Goal: Task Accomplishment & Management: Complete application form

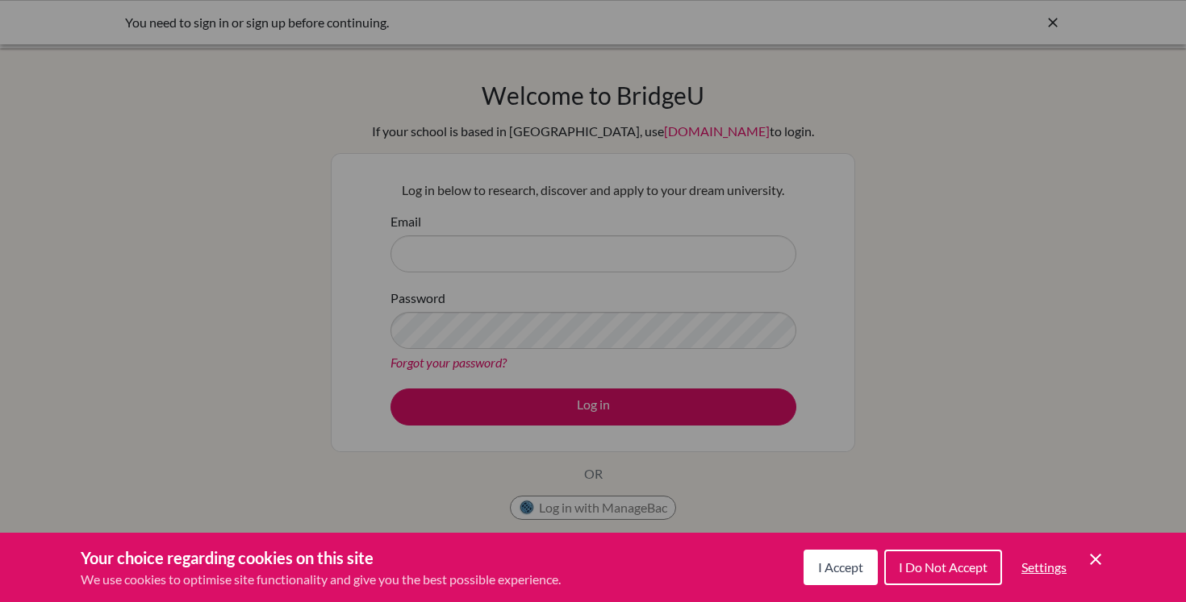
click at [818, 560] on span "I Accept" at bounding box center [840, 567] width 45 height 15
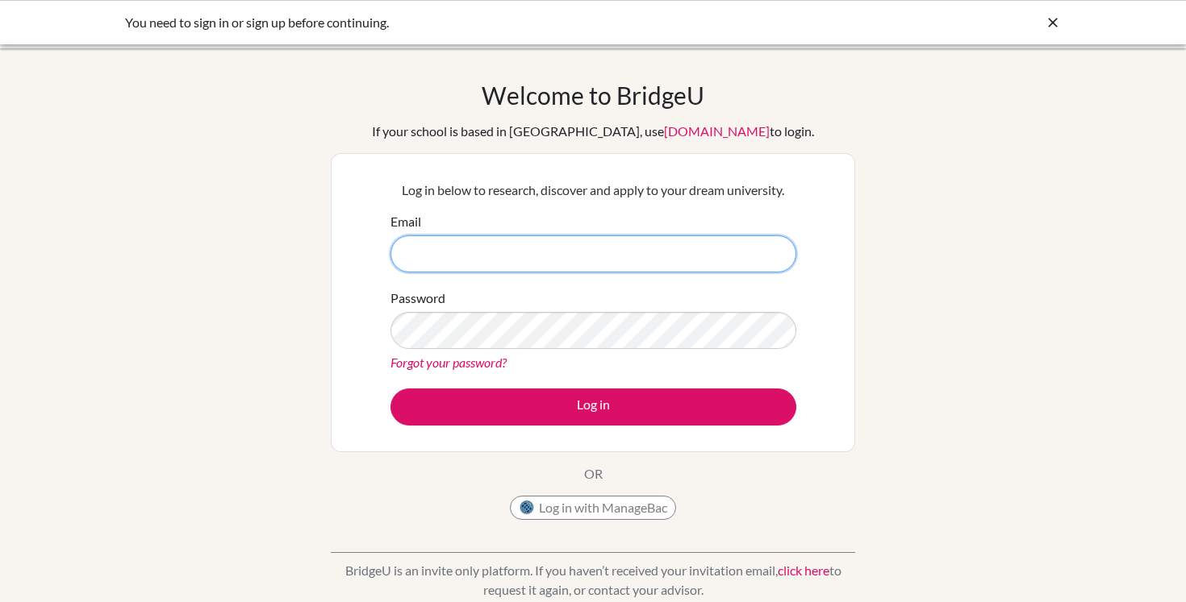
click at [659, 265] on input "Email" at bounding box center [593, 253] width 406 height 37
click at [589, 501] on button "Log in with ManageBac" at bounding box center [593, 508] width 166 height 24
click at [590, 512] on button "Log in with ManageBac" at bounding box center [593, 508] width 166 height 24
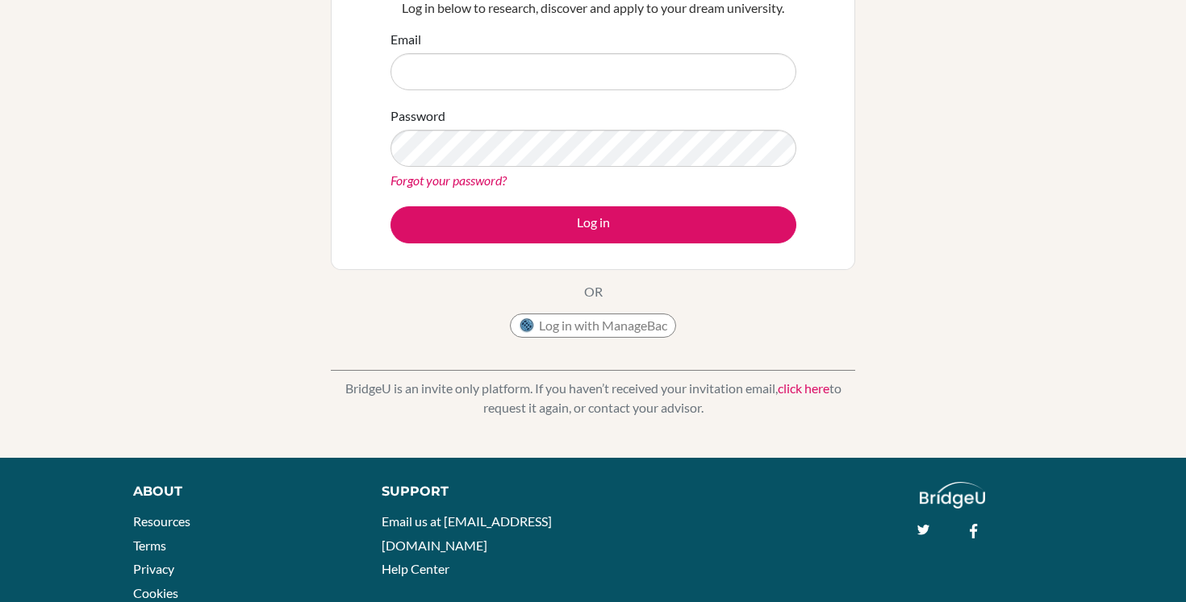
scroll to position [160, 0]
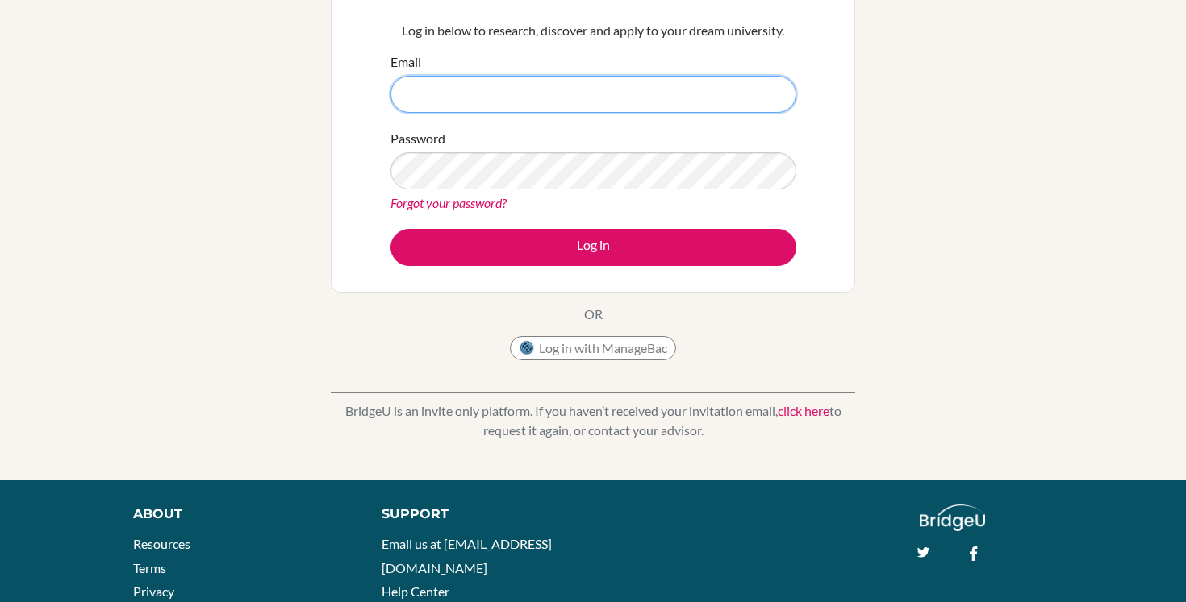
click at [538, 100] on input "Email" at bounding box center [593, 94] width 406 height 37
type input "[EMAIL_ADDRESS][DOMAIN_NAME]"
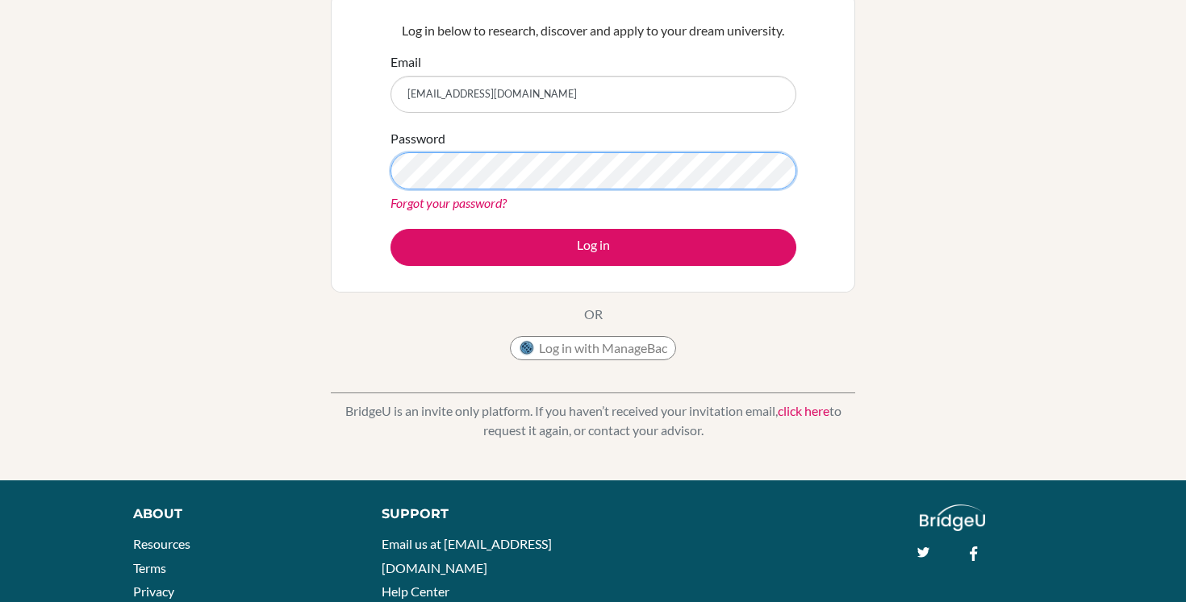
click at [390, 229] on button "Log in" at bounding box center [593, 247] width 406 height 37
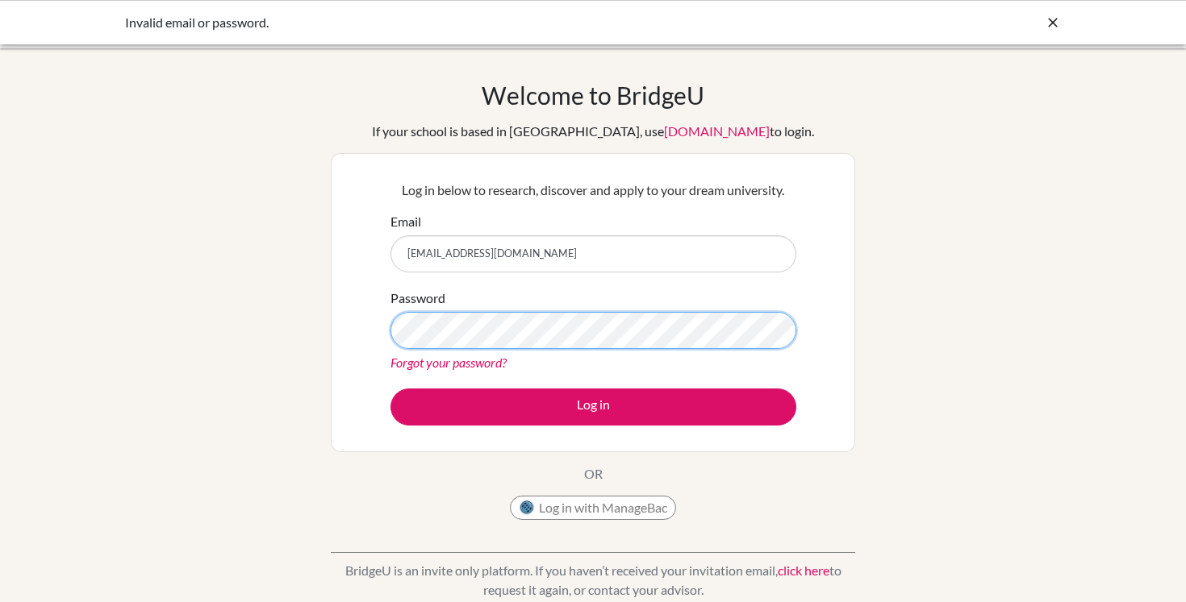
click at [390, 389] on button "Log in" at bounding box center [593, 407] width 406 height 37
type input "[EMAIL_ADDRESS][DOMAIN_NAME]"
click at [441, 355] on link "Forgot your password?" at bounding box center [448, 362] width 116 height 15
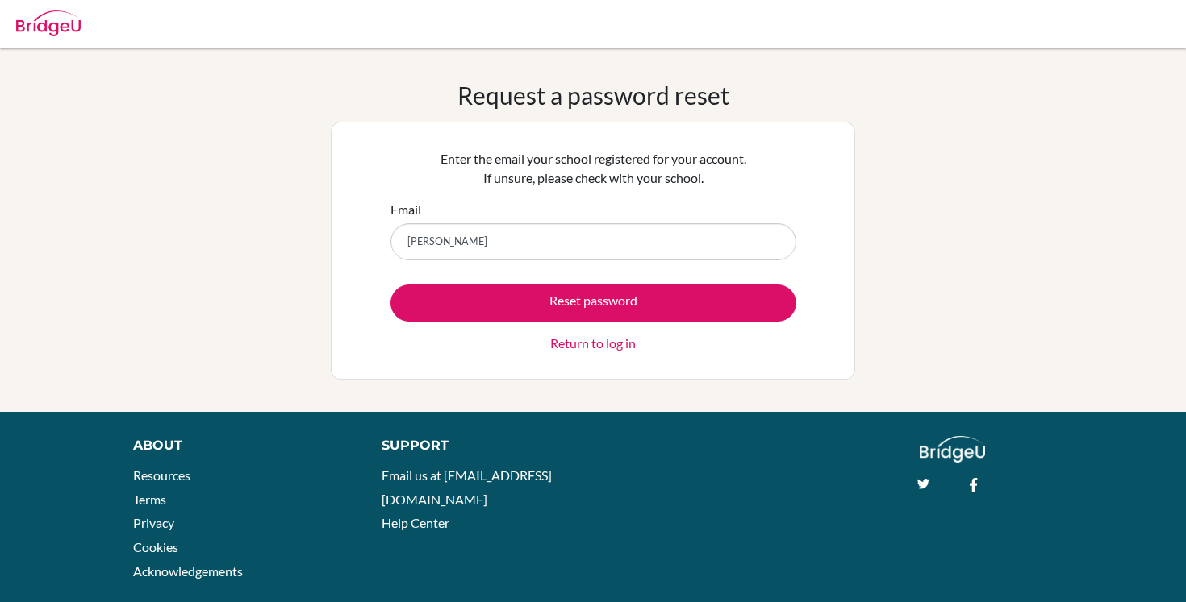
type input "[EMAIL_ADDRESS][DOMAIN_NAME]"
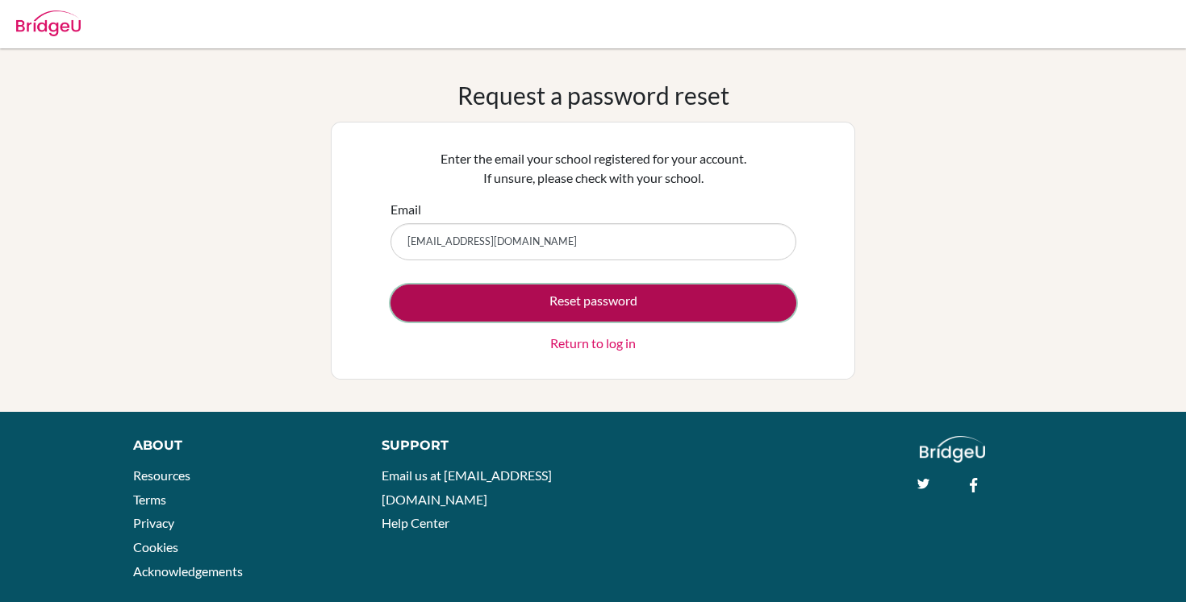
click at [611, 302] on button "Reset password" at bounding box center [593, 303] width 406 height 37
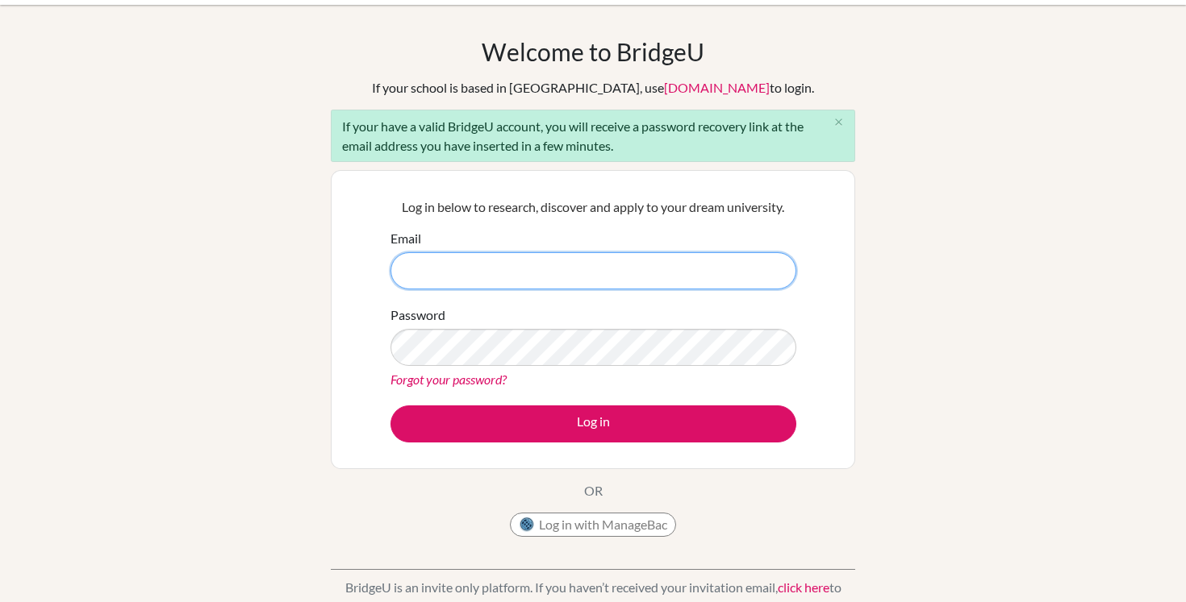
scroll to position [83, 0]
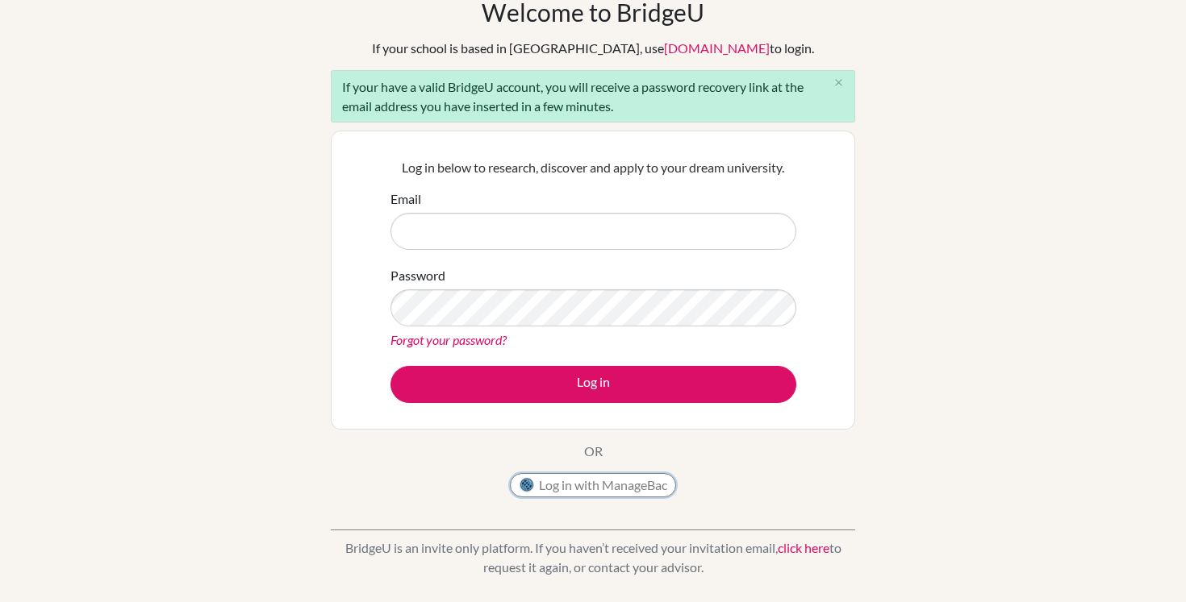
click at [634, 490] on button "Log in with ManageBac" at bounding box center [593, 485] width 166 height 24
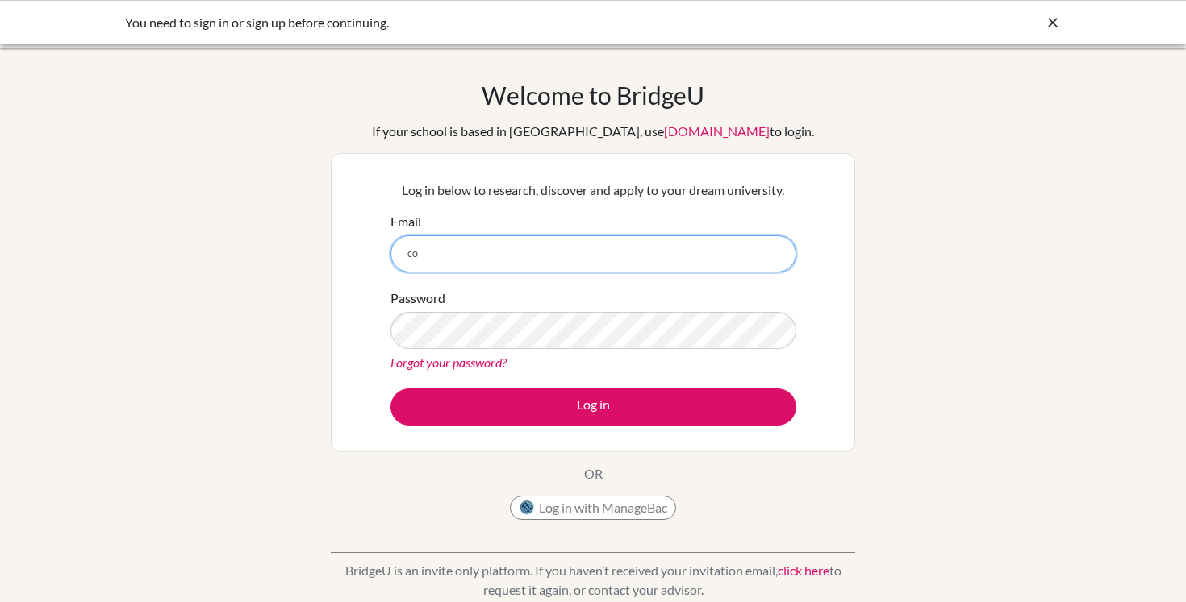
type input "c"
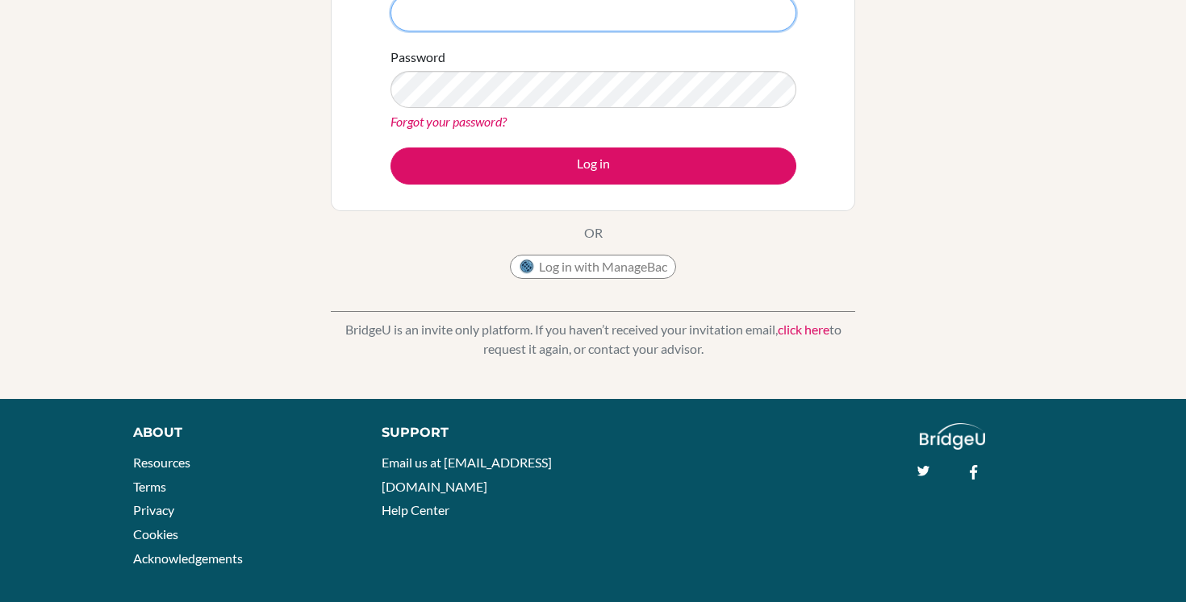
scroll to position [240, 0]
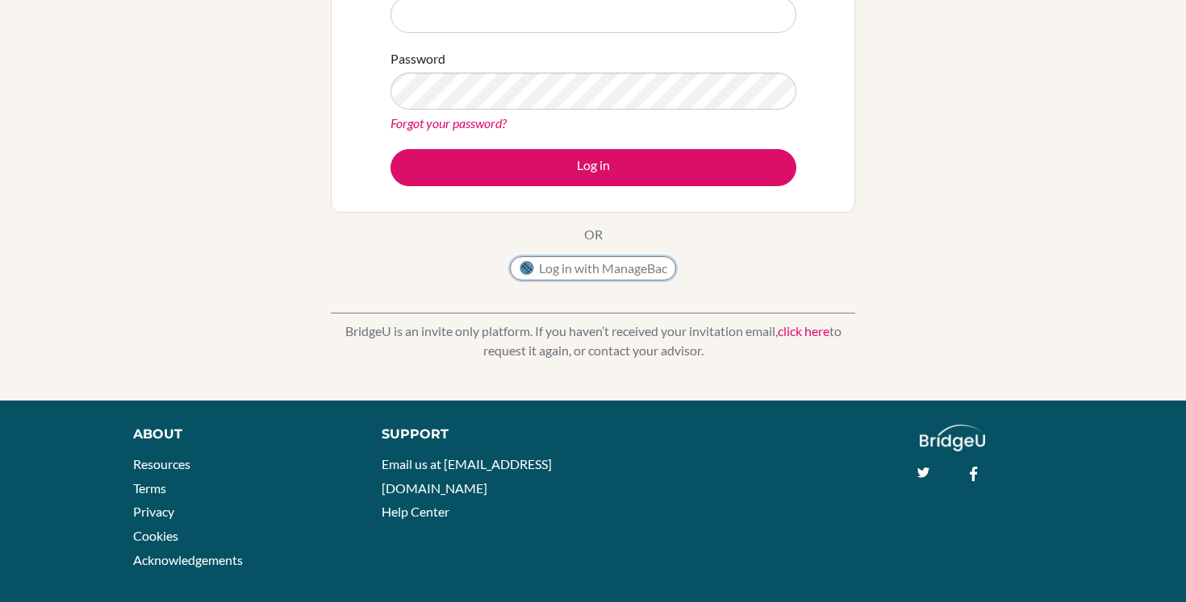
click at [636, 275] on button "Log in with ManageBac" at bounding box center [593, 268] width 166 height 24
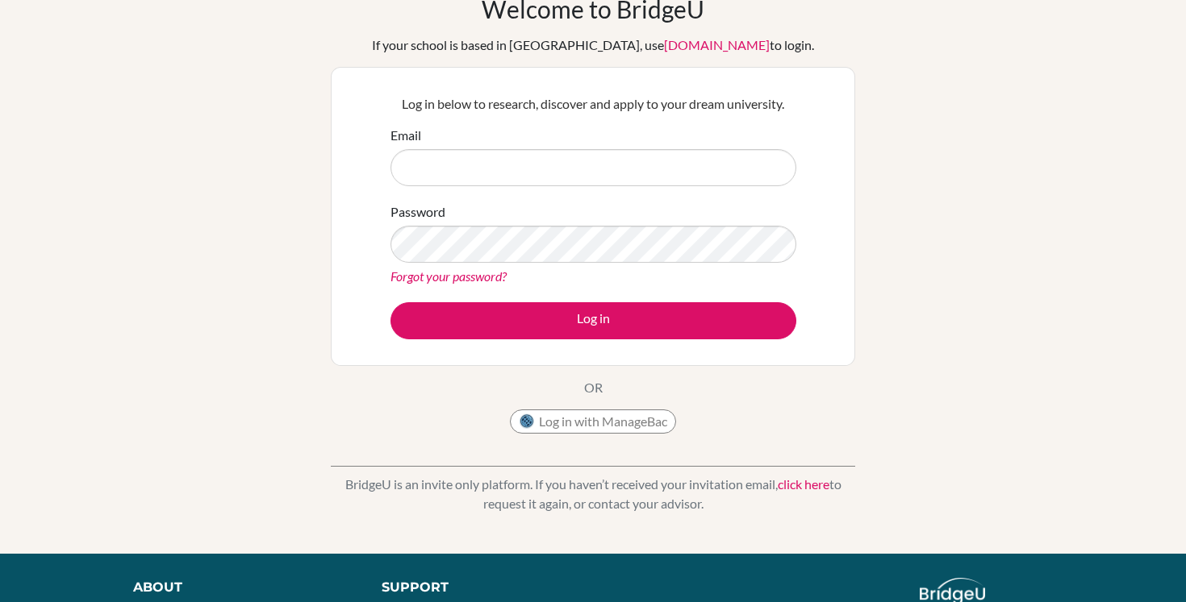
scroll to position [73, 0]
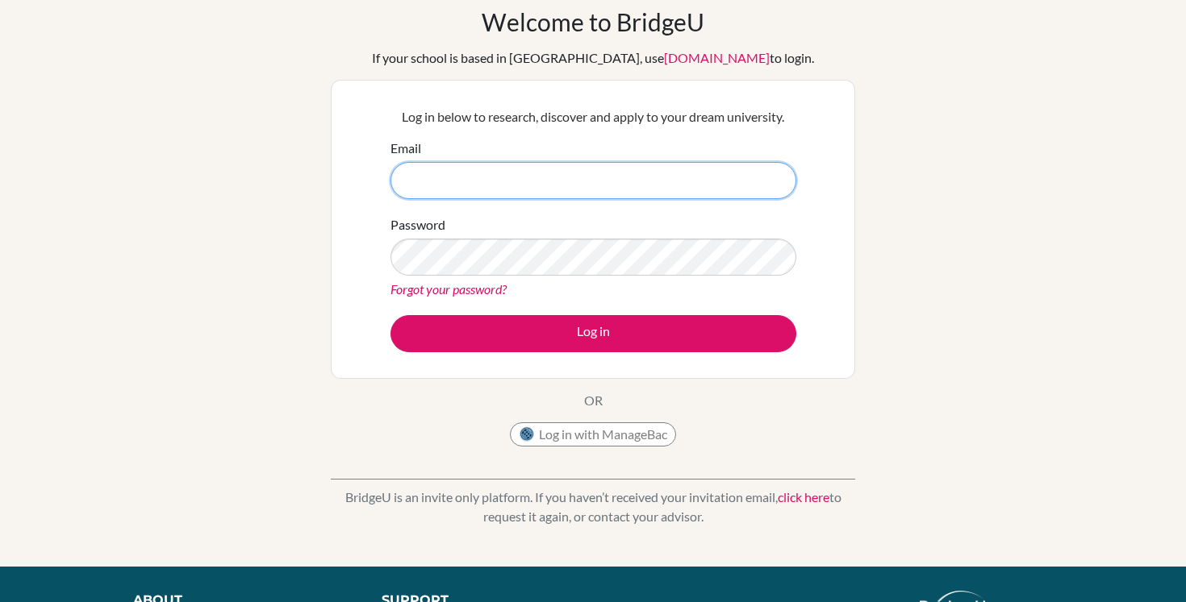
click at [511, 169] on input "Email" at bounding box center [593, 180] width 406 height 37
type input "[EMAIL_ADDRESS][DOMAIN_NAME]"
click at [502, 309] on form "Email lukaskalany@issrclassroom.se Password Forgot your password? Log in" at bounding box center [593, 246] width 406 height 214
click at [512, 295] on div "Forgot your password?" at bounding box center [593, 289] width 406 height 19
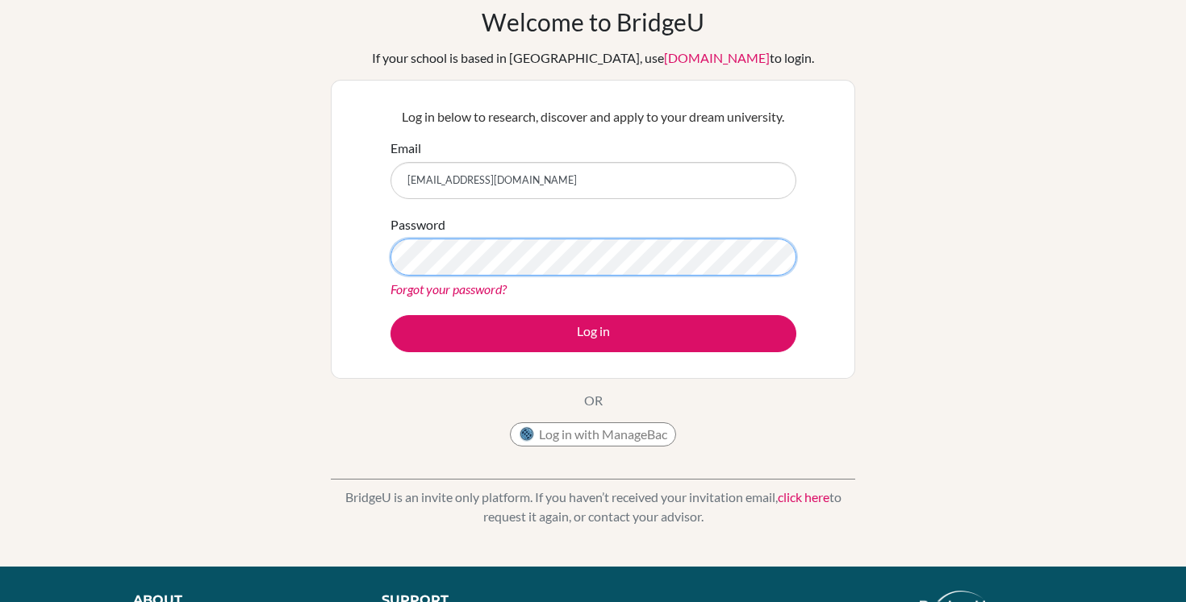
click at [390, 315] on button "Log in" at bounding box center [593, 333] width 406 height 37
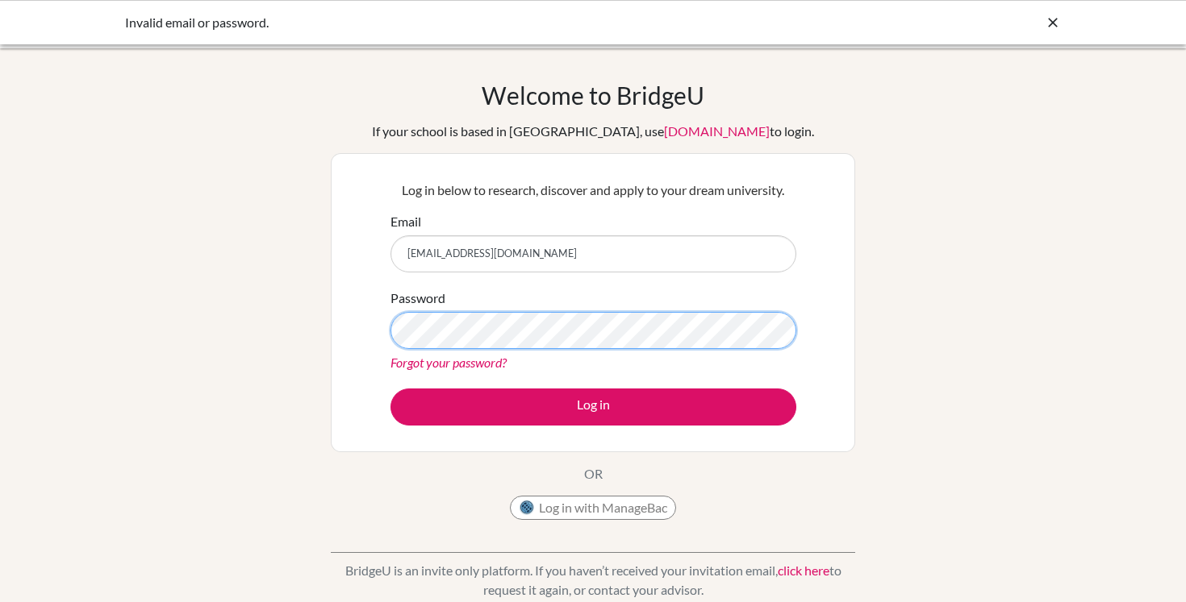
click at [390, 389] on button "Log in" at bounding box center [593, 407] width 406 height 37
click at [603, 508] on button "Log in with ManageBac" at bounding box center [593, 508] width 166 height 24
